Goal: Task Accomplishment & Management: Use online tool/utility

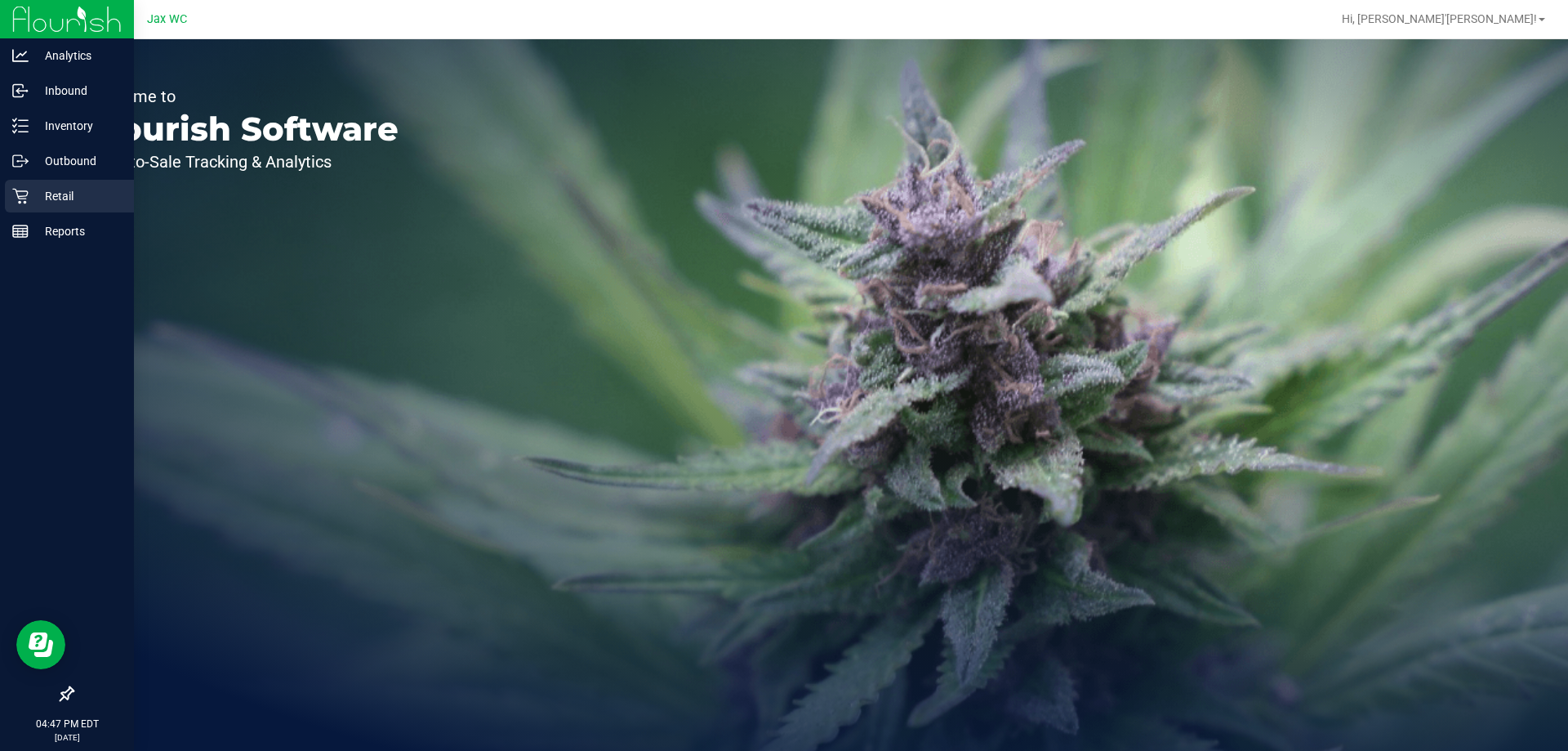
click at [17, 204] on icon at bounding box center [21, 196] width 17 height 17
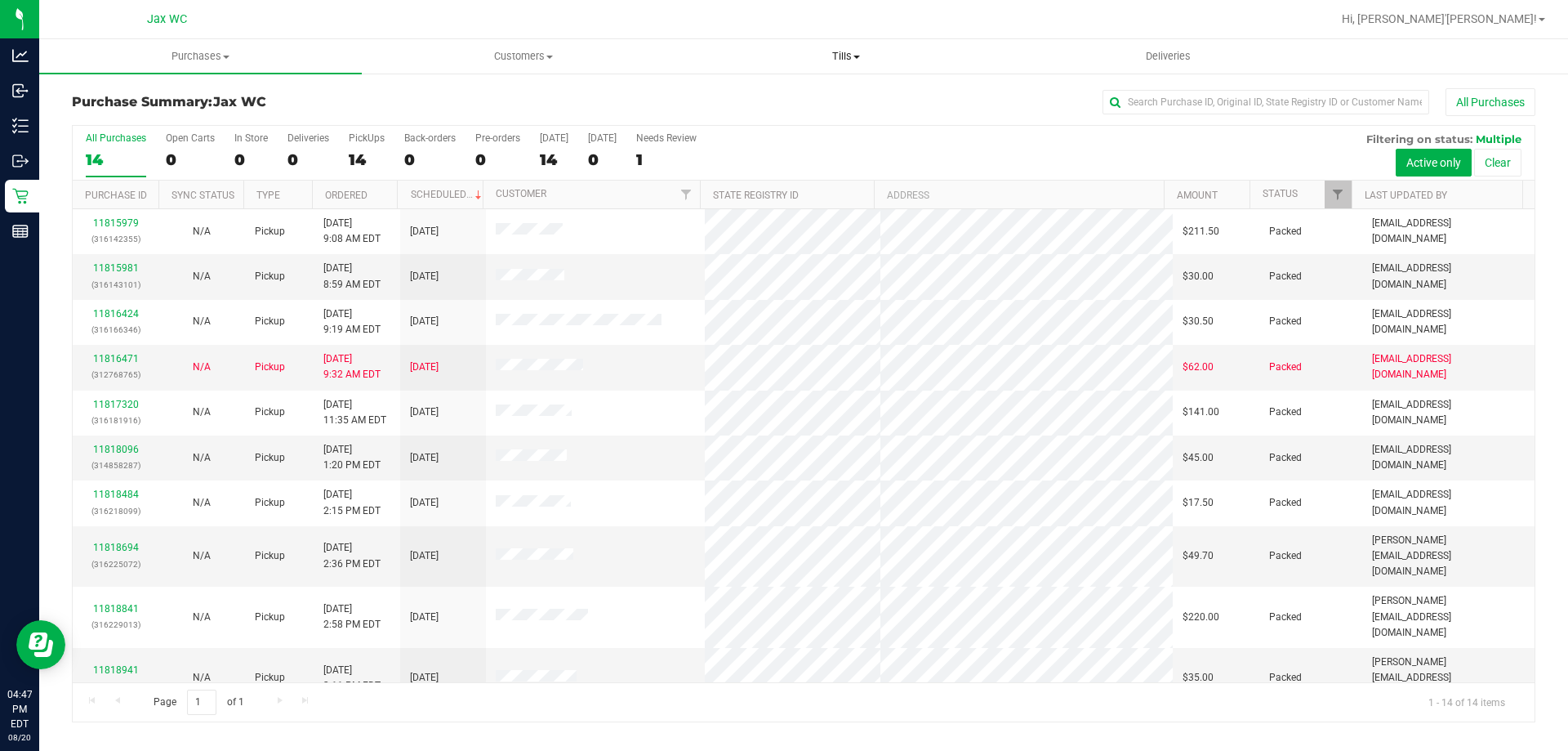
click at [840, 54] on span "Tills" at bounding box center [846, 56] width 321 height 15
click at [807, 93] on li "Manage tills" at bounding box center [846, 99] width 323 height 20
